Goal: Task Accomplishment & Management: Complete application form

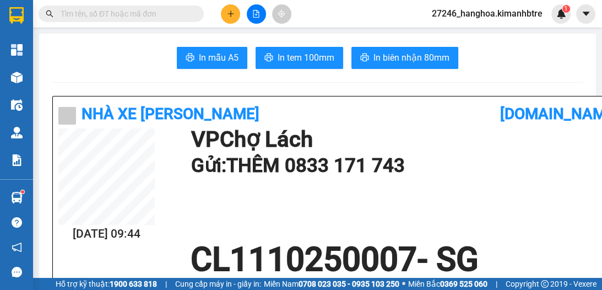
click at [225, 15] on button at bounding box center [230, 13] width 19 height 19
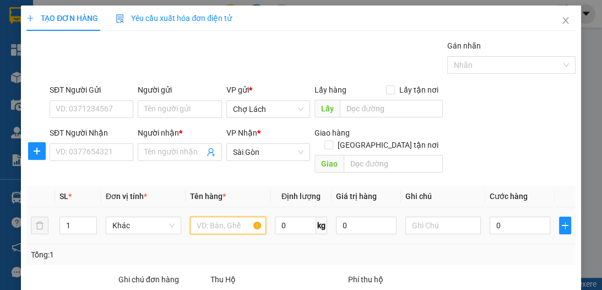
click at [195, 216] on input "text" at bounding box center [227, 225] width 75 height 18
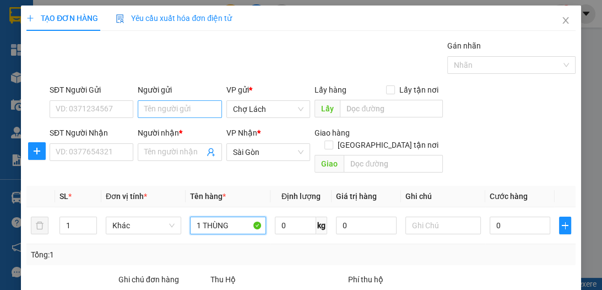
type input "1 THÙNG"
click at [148, 110] on input "Người gửi" at bounding box center [180, 109] width 84 height 18
type input "THẦY NON"
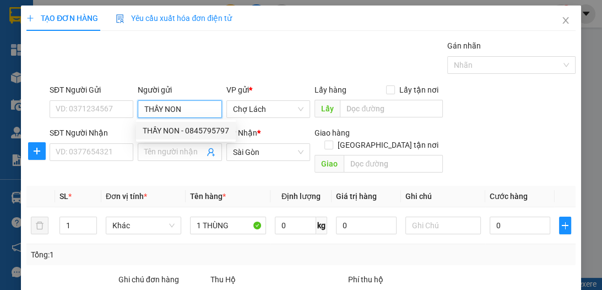
click at [178, 130] on div "THẦY NON - 0845795797" at bounding box center [186, 130] width 86 height 12
type input "0845795797"
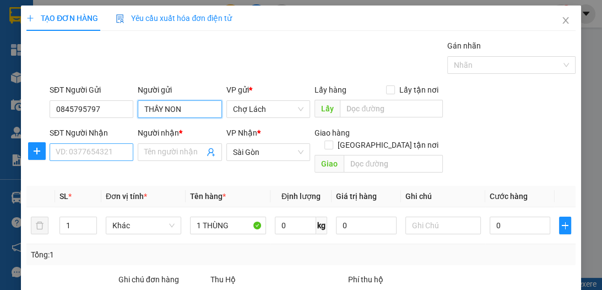
type input "THẦY NON"
click at [112, 150] on input "SĐT Người Nhận" at bounding box center [92, 152] width 84 height 18
click at [113, 154] on input "SĐT Người Nhận" at bounding box center [92, 152] width 84 height 18
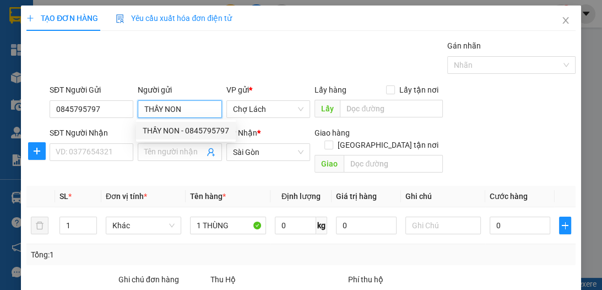
drag, startPoint x: 194, startPoint y: 106, endPoint x: 134, endPoint y: 113, distance: 59.8
click at [138, 112] on input "THẦY NON" at bounding box center [180, 109] width 84 height 18
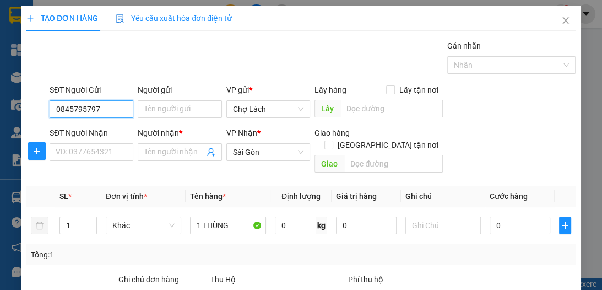
drag, startPoint x: 107, startPoint y: 105, endPoint x: 50, endPoint y: 110, distance: 58.1
click at [50, 110] on input "0845795797" at bounding box center [92, 109] width 84 height 18
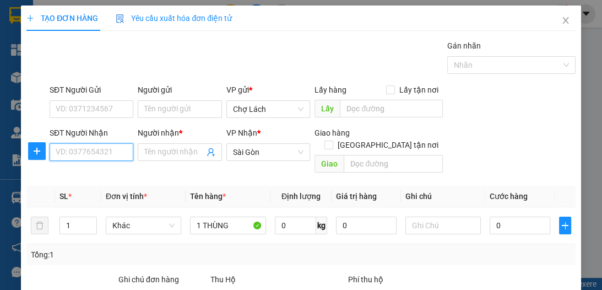
click at [113, 155] on input "SĐT Người Nhận" at bounding box center [92, 152] width 84 height 18
click at [153, 148] on input "Người nhận *" at bounding box center [173, 152] width 59 height 12
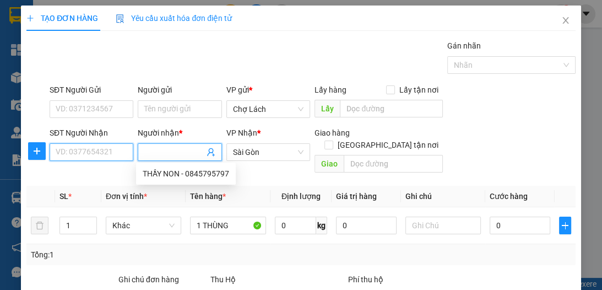
click at [122, 154] on input "SĐT Người Nhận" at bounding box center [92, 152] width 84 height 18
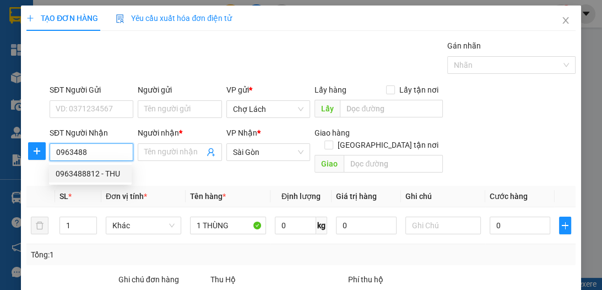
click at [115, 175] on div "0963488812 - THU" at bounding box center [90, 173] width 69 height 12
type input "0963488812"
type input "THU"
type input "GIAO KDC GIA HÒA CT SHIP"
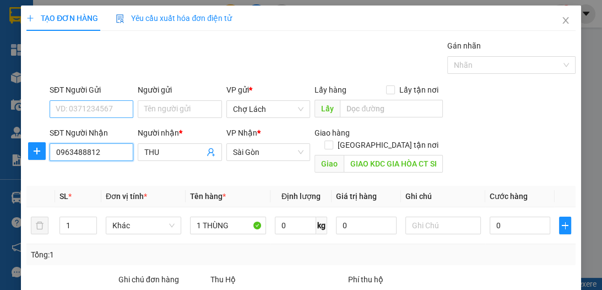
type input "0963488812"
click at [115, 106] on input "SĐT Người Gửi" at bounding box center [92, 109] width 84 height 18
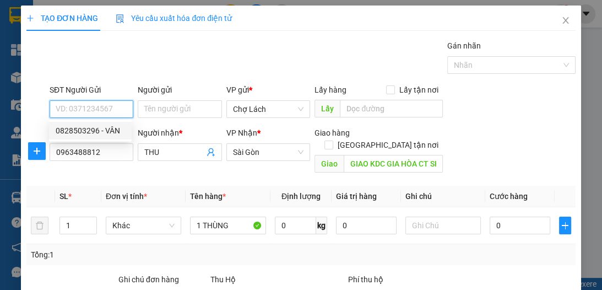
click at [107, 130] on div "0828503296 - VÂN" at bounding box center [90, 130] width 69 height 12
type input "0828503296"
type input "VÂN"
drag, startPoint x: 101, startPoint y: 106, endPoint x: 59, endPoint y: 110, distance: 42.0
click at [46, 110] on div "SĐT Người Gửi 0828503296 Người gửi VÂN VP gửi * Chợ Lách Lấy hàng Lấy tận nơi L…" at bounding box center [300, 103] width 551 height 39
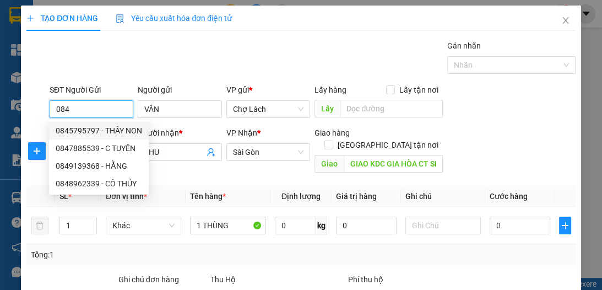
click at [127, 130] on div "0845795797 - THẦY NON" at bounding box center [99, 130] width 86 height 12
type input "0845795797"
type input "THẦY NON"
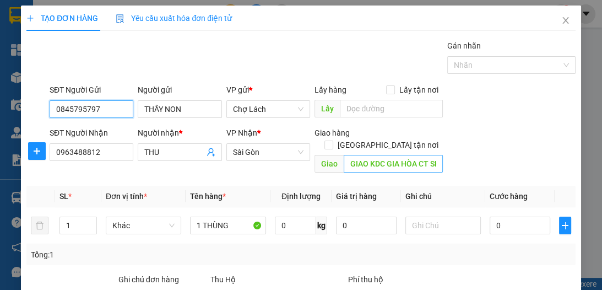
type input "0845795797"
click at [386, 155] on input "GIAO KDC GIA HÒA CT SHIP" at bounding box center [393, 164] width 99 height 18
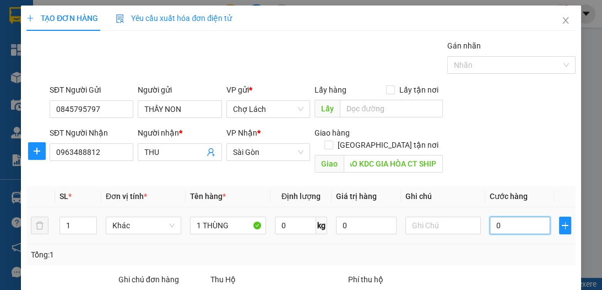
click at [501, 216] on input "0" at bounding box center [519, 225] width 61 height 18
type input "4"
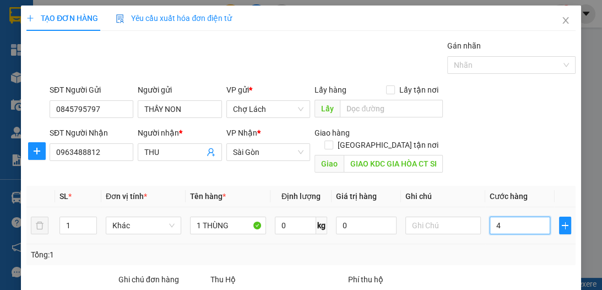
type input "40"
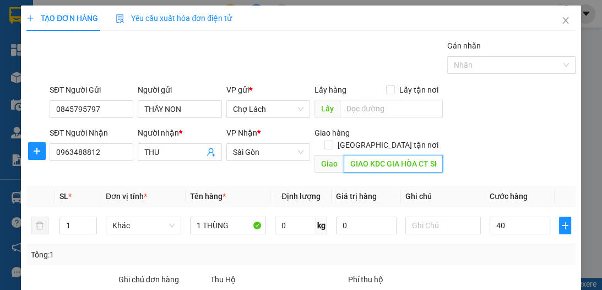
type input "40.000"
click at [409, 155] on input "GIAO KDC GIA HÒA CT SHIP" at bounding box center [393, 164] width 99 height 18
click at [410, 155] on input "GIAO KDC GIA HÒA CT SHIP" at bounding box center [393, 164] width 99 height 18
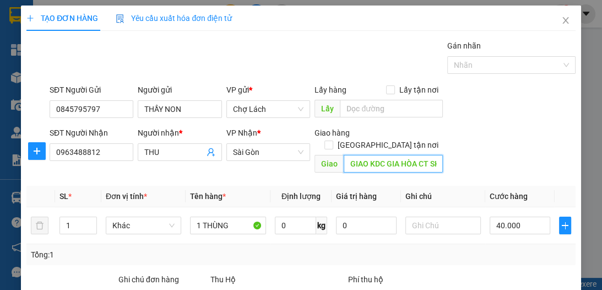
click at [416, 155] on input "GIAO KDC GIA HÒA CT SHIP" at bounding box center [393, 164] width 99 height 18
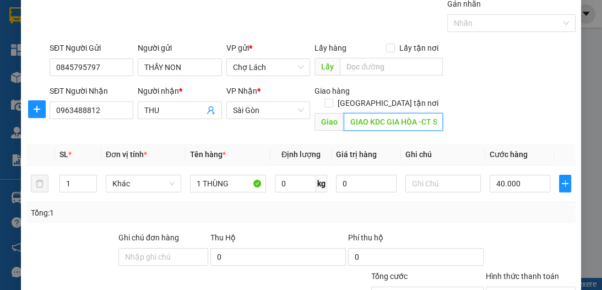
scroll to position [102, 0]
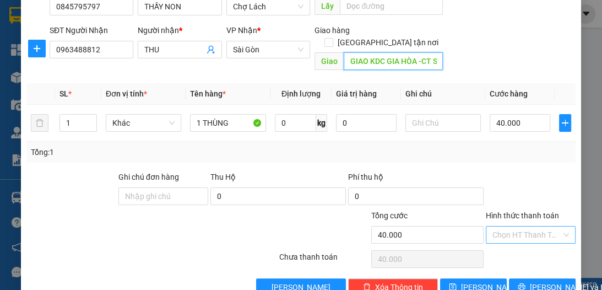
type input "GIAO KDC GIA HÒA -CT SHIP"
click at [520, 226] on input "Hình thức thanh toán" at bounding box center [526, 234] width 69 height 17
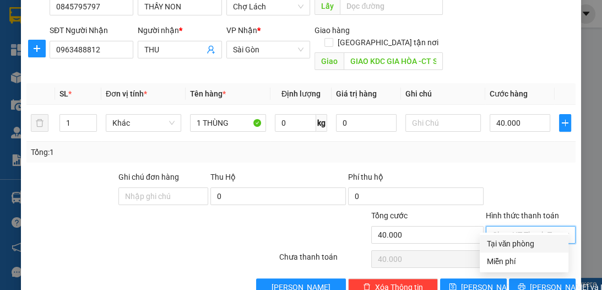
click at [509, 244] on div "Tại văn phòng" at bounding box center [523, 243] width 75 height 12
type input "0"
click at [518, 244] on div "Tại văn phòng" at bounding box center [523, 243] width 75 height 12
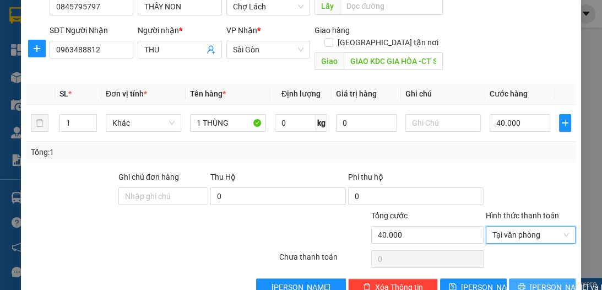
click at [530, 281] on span "[PERSON_NAME] và In" at bounding box center [568, 287] width 77 height 12
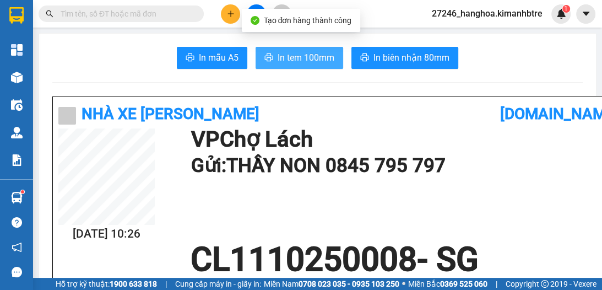
click at [293, 55] on span "In tem 100mm" at bounding box center [305, 58] width 57 height 14
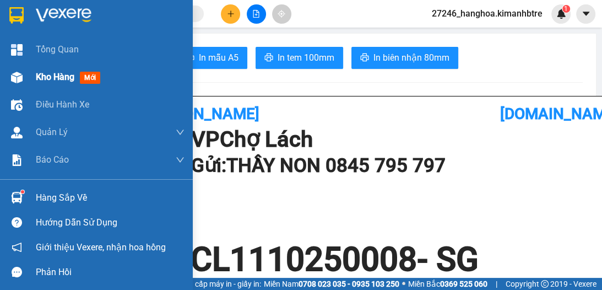
click at [48, 78] on span "Kho hàng" at bounding box center [55, 77] width 39 height 10
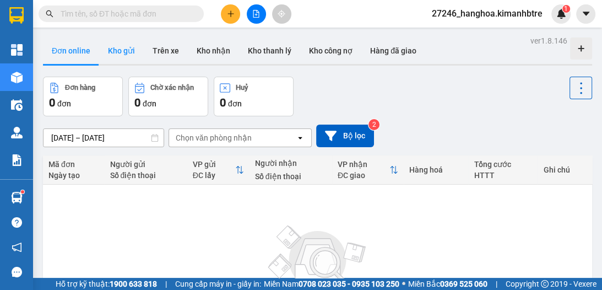
click at [128, 46] on button "Kho gửi" at bounding box center [121, 50] width 45 height 26
type input "[DATE] – [DATE]"
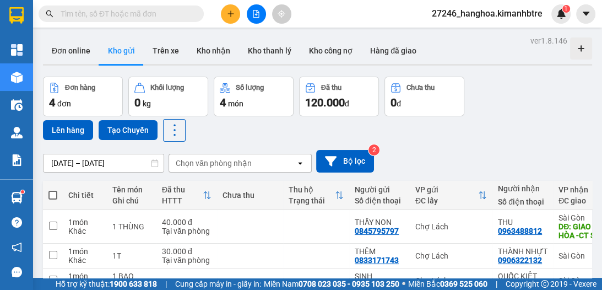
drag, startPoint x: 266, startPoint y: 187, endPoint x: 258, endPoint y: 188, distance: 8.3
click at [258, 188] on div "Chưa thu" at bounding box center [249, 195] width 55 height 22
click at [259, 189] on div "Chưa thu" at bounding box center [249, 195] width 55 height 22
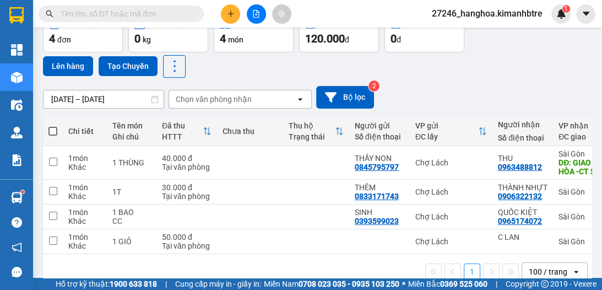
scroll to position [30, 0]
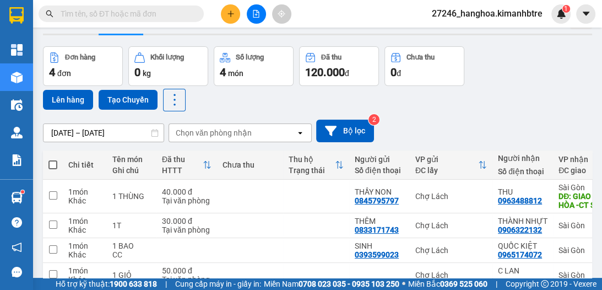
click at [59, 164] on th at bounding box center [53, 164] width 20 height 29
click at [52, 166] on span at bounding box center [52, 164] width 9 height 9
click at [53, 159] on input "checkbox" at bounding box center [53, 159] width 0 height 0
checkbox input "true"
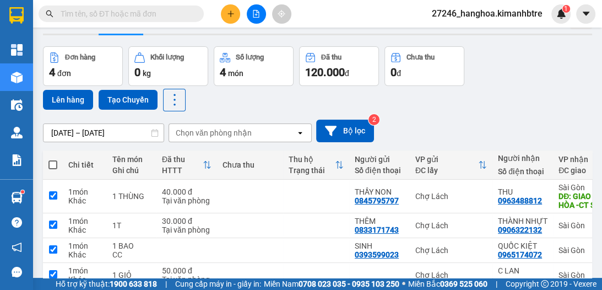
checkbox input "true"
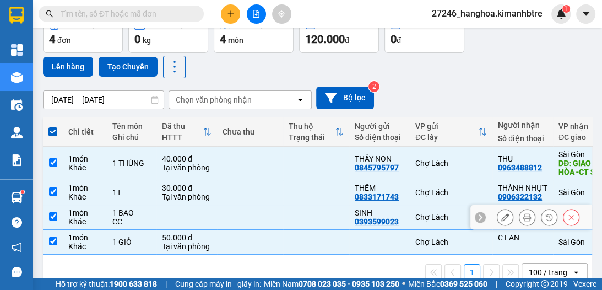
scroll to position [89, 0]
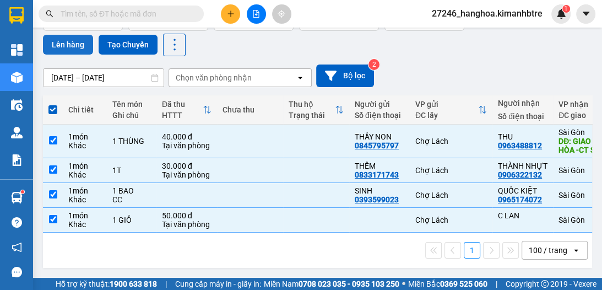
click at [77, 40] on button "Lên hàng" at bounding box center [68, 45] width 50 height 20
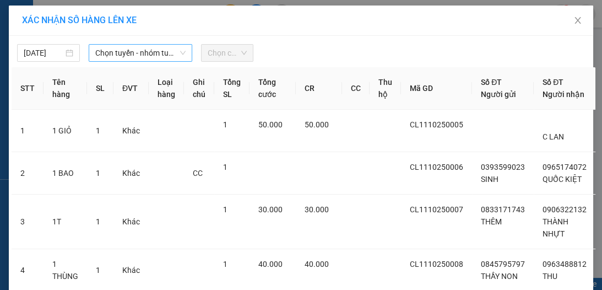
click at [105, 50] on span "Chọn tuyến - nhóm tuyến" at bounding box center [140, 53] width 90 height 17
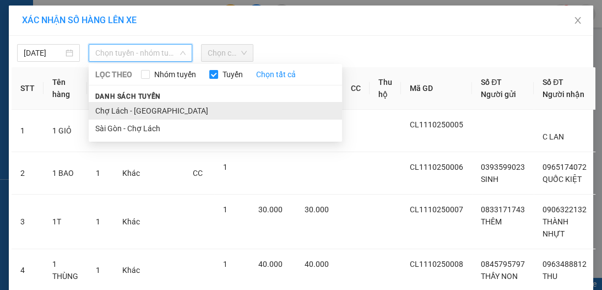
click at [132, 112] on li "Chợ Lách - [GEOGRAPHIC_DATA]" at bounding box center [215, 111] width 253 height 18
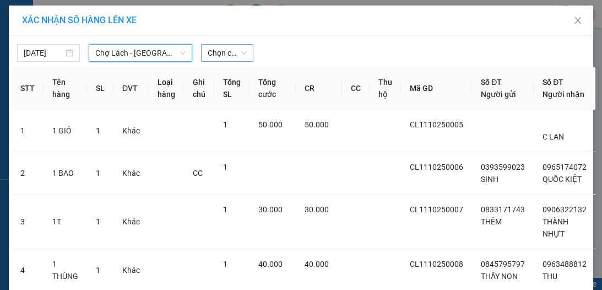
click at [232, 50] on span "Chọn chuyến" at bounding box center [227, 53] width 39 height 17
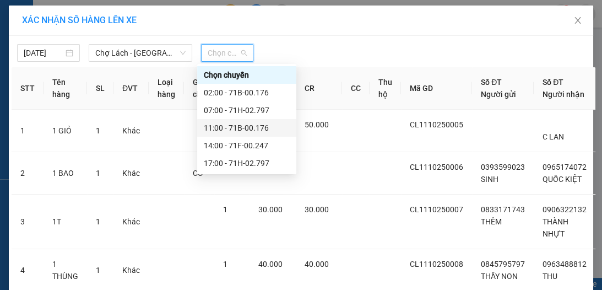
click at [240, 128] on div "11:00 - 71B-00.176" at bounding box center [247, 128] width 86 height 12
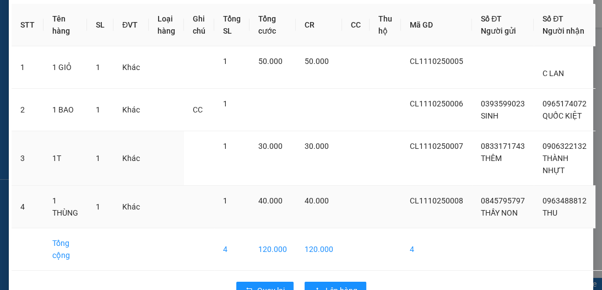
scroll to position [130, 0]
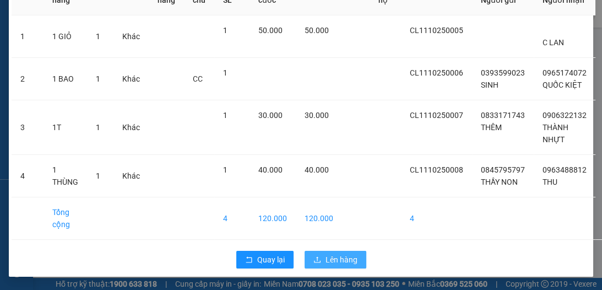
click at [342, 262] on span "Lên hàng" at bounding box center [341, 259] width 32 height 12
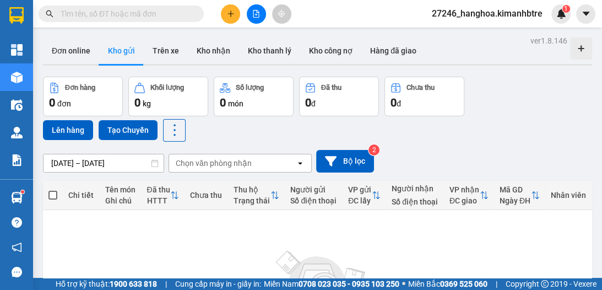
click at [253, 9] on button at bounding box center [256, 13] width 19 height 19
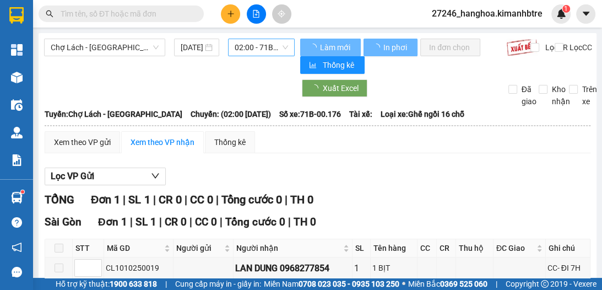
drag, startPoint x: 261, startPoint y: 46, endPoint x: 260, endPoint y: 53, distance: 6.7
click at [260, 53] on span "02:00 - 71B-00.176" at bounding box center [261, 47] width 53 height 17
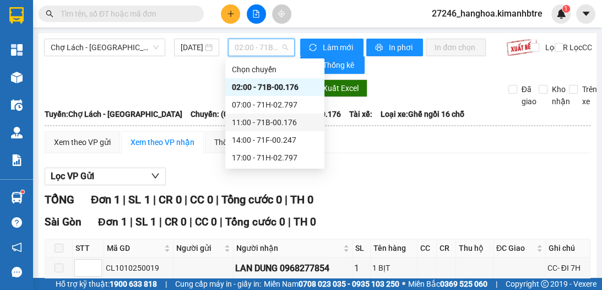
click at [257, 123] on div "11:00 - 71B-00.176" at bounding box center [275, 122] width 86 height 12
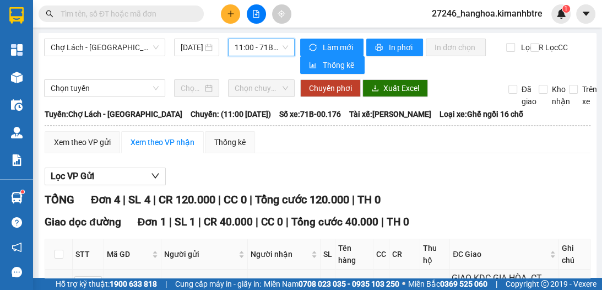
drag, startPoint x: 249, startPoint y: 47, endPoint x: 244, endPoint y: 57, distance: 10.8
click at [248, 47] on span "11:00 - 71B-00.176" at bounding box center [261, 47] width 53 height 17
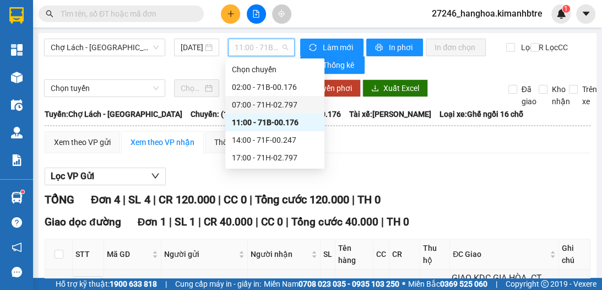
click at [261, 106] on div "07:00 - 71H-02.797" at bounding box center [275, 105] width 86 height 12
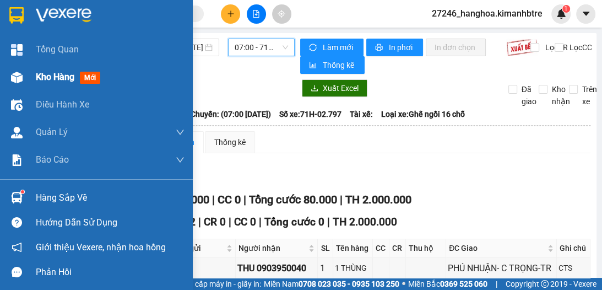
click at [53, 77] on span "Kho hàng" at bounding box center [55, 77] width 39 height 10
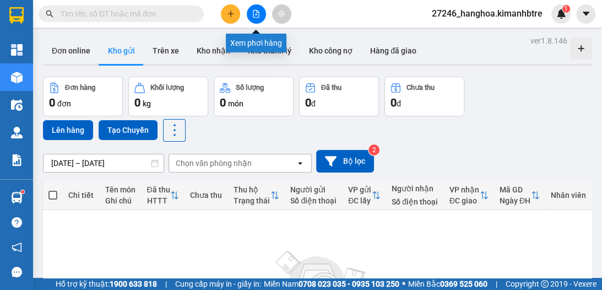
click at [257, 12] on icon "file-add" at bounding box center [256, 14] width 6 height 8
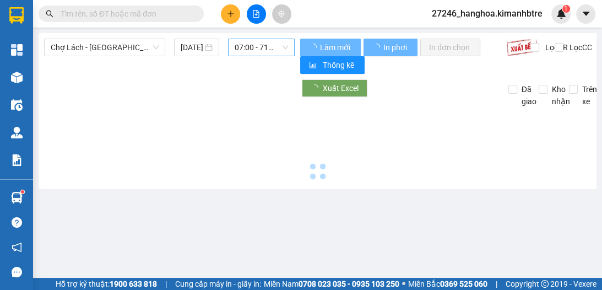
click at [259, 55] on span "07:00 - 71H-02.797" at bounding box center [261, 47] width 53 height 17
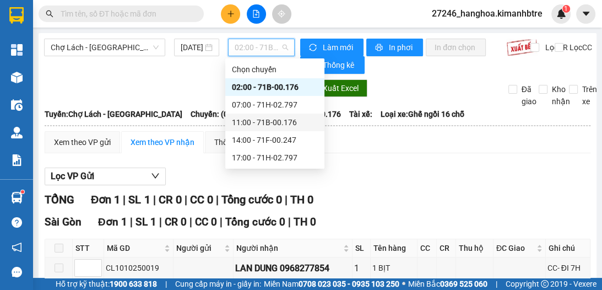
click at [286, 119] on div "11:00 - 71B-00.176" at bounding box center [275, 122] width 86 height 12
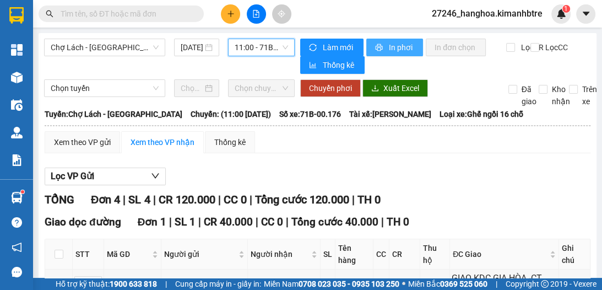
click at [395, 50] on span "In phơi" at bounding box center [401, 47] width 25 height 12
click at [251, 47] on span "11:00 - 71B-00.176" at bounding box center [261, 47] width 53 height 17
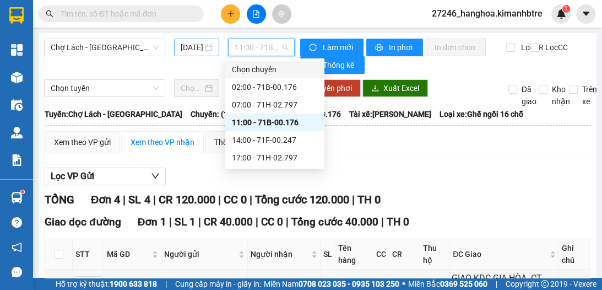
click at [187, 51] on input "[DATE]" at bounding box center [192, 47] width 22 height 12
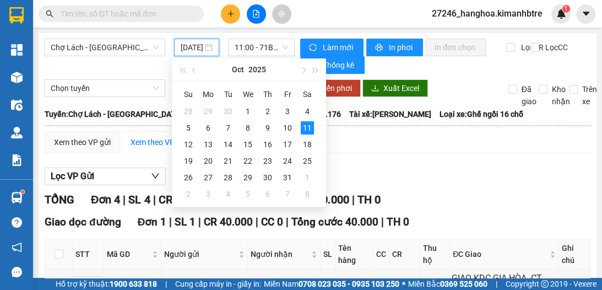
click at [123, 10] on input "text" at bounding box center [126, 14] width 130 height 12
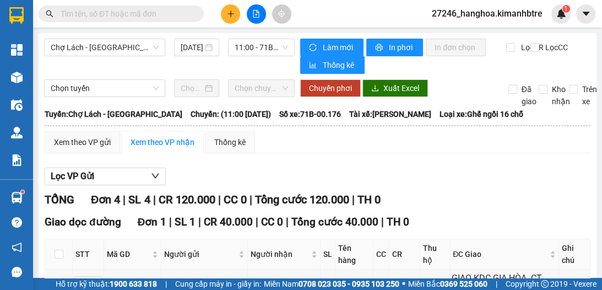
click at [183, 48] on input "[DATE]" at bounding box center [192, 47] width 22 height 12
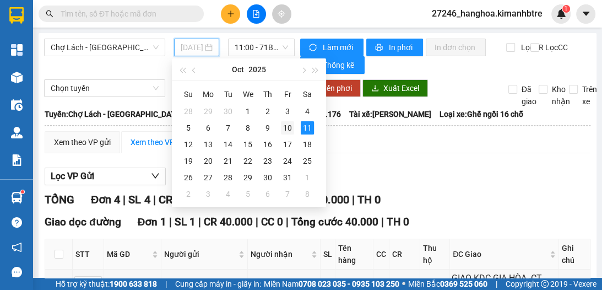
click at [291, 125] on div "10" at bounding box center [287, 127] width 13 height 13
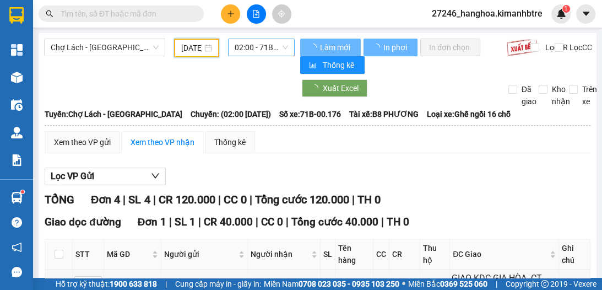
type input "[DATE]"
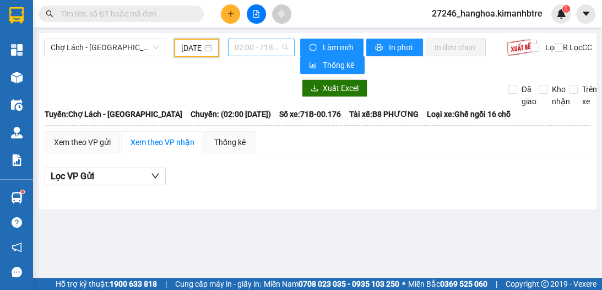
click at [247, 52] on span "02:00 - 71B-00.176" at bounding box center [261, 47] width 53 height 17
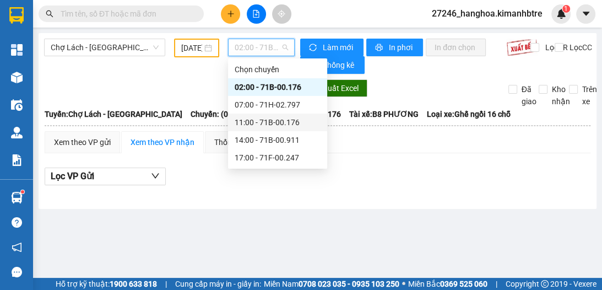
click at [263, 119] on div "11:00 - 71B-00.176" at bounding box center [278, 122] width 86 height 12
